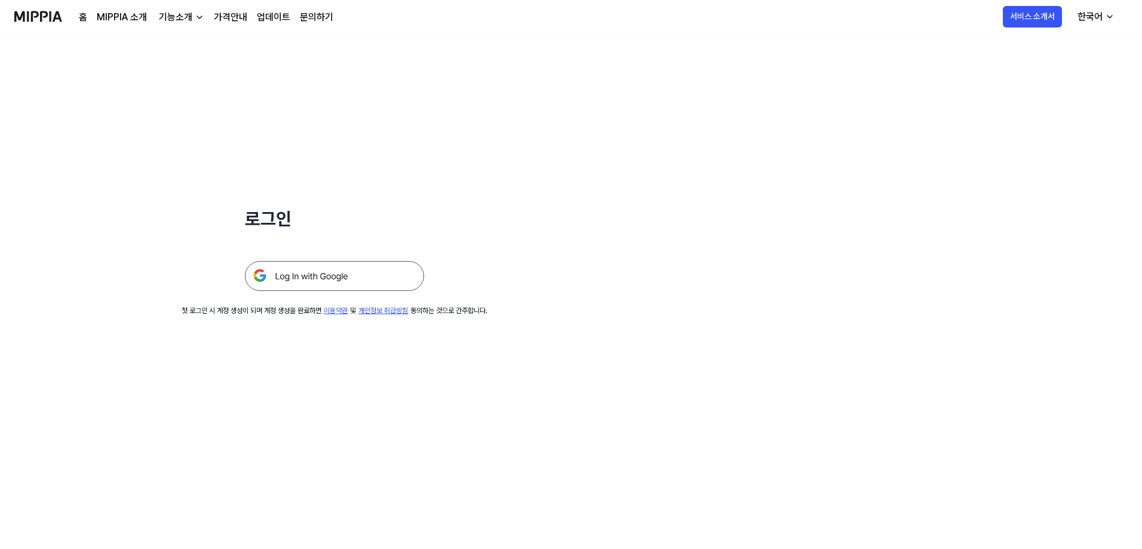
click at [87, 24] on link "홈" at bounding box center [83, 17] width 8 height 14
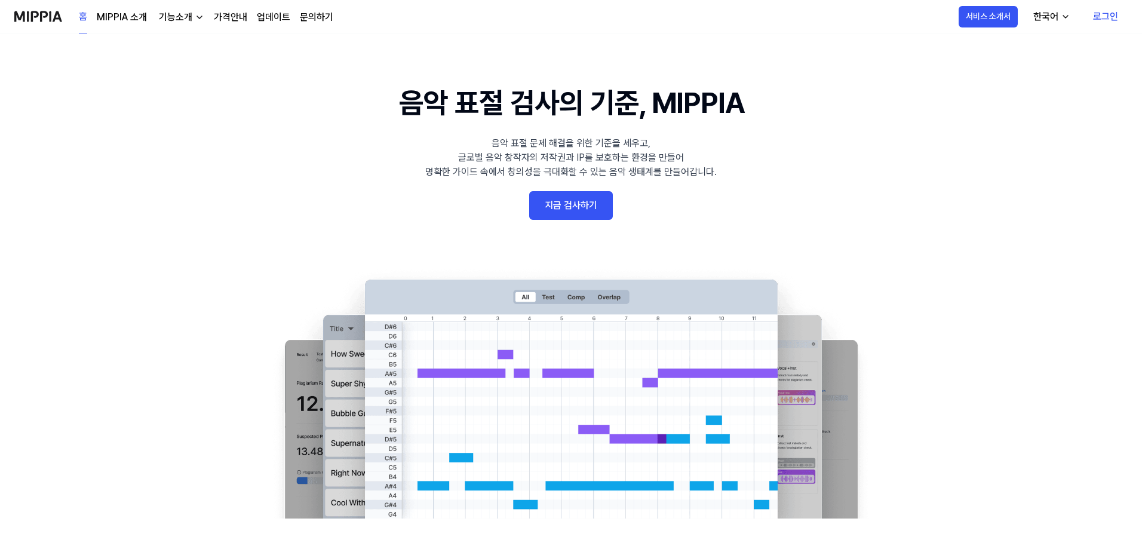
click at [195, 23] on div "기능소개" at bounding box center [176, 17] width 38 height 14
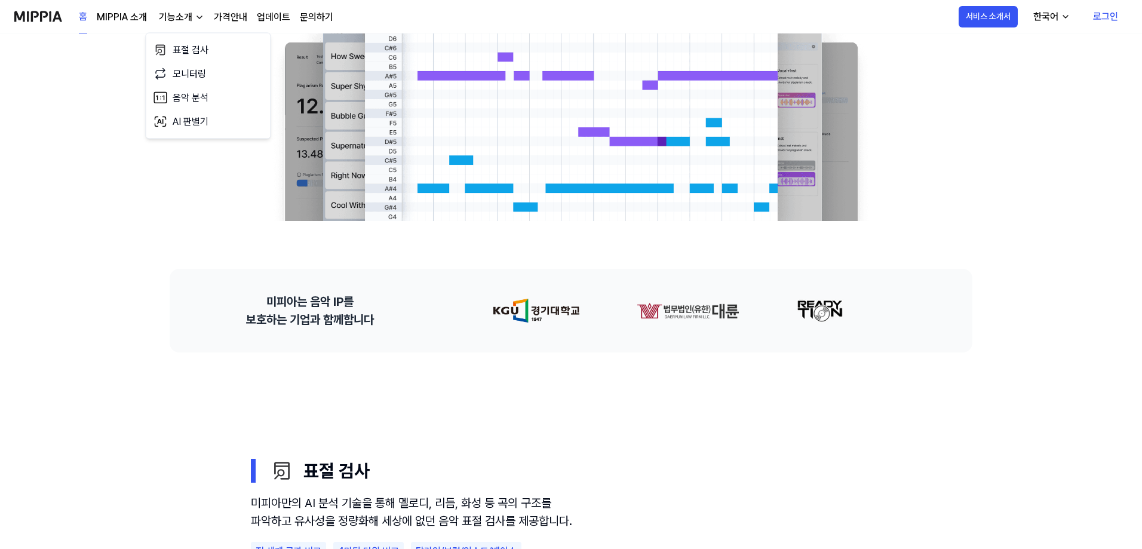
scroll to position [358, 0]
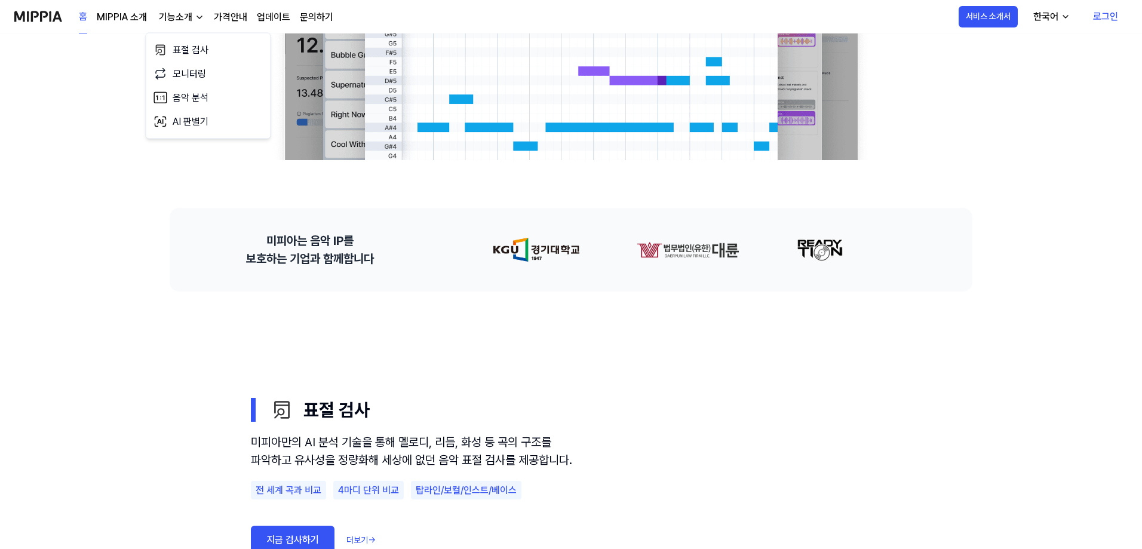
click at [247, 23] on link "가격안내" at bounding box center [230, 17] width 33 height 14
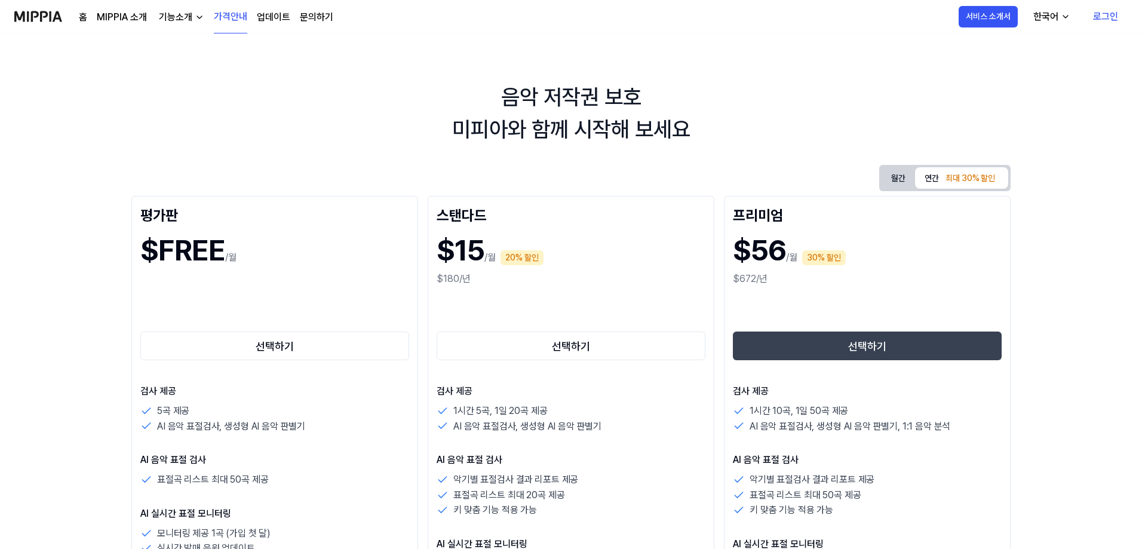
click at [328, 30] on div "홈 MIPPIA 소개 기능소개 가격안내 업데이트 문의하기" at bounding box center [206, 16] width 254 height 33
click at [290, 24] on link "업데이트" at bounding box center [273, 17] width 33 height 14
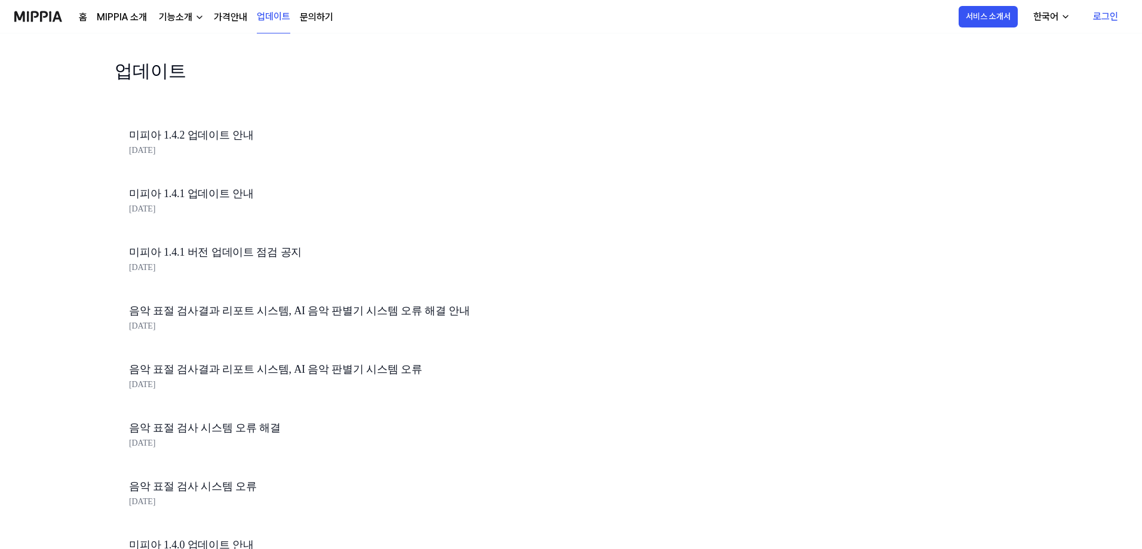
click at [333, 24] on link "문의하기" at bounding box center [316, 17] width 33 height 14
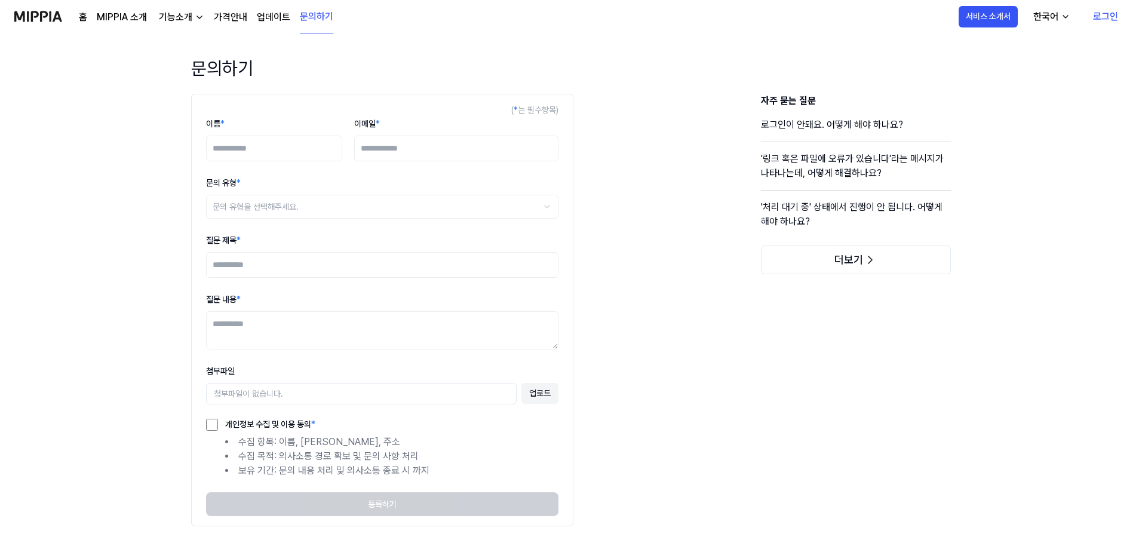
click at [290, 24] on link "업데이트" at bounding box center [273, 17] width 33 height 14
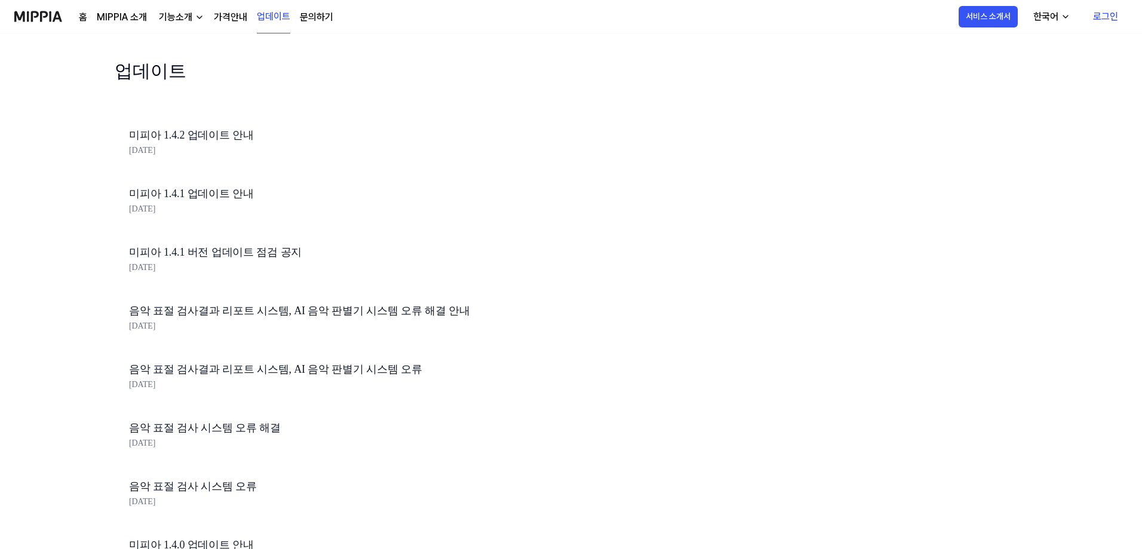
drag, startPoint x: 269, startPoint y: 154, endPoint x: 272, endPoint y: 161, distance: 7.0
click at [269, 155] on div "미피아 1.4.2 업데이트 안내 [DATE]" at bounding box center [332, 144] width 435 height 59
click at [277, 144] on link "미피아 1.4.2 업데이트 안내" at bounding box center [332, 135] width 406 height 17
